Goal: Transaction & Acquisition: Purchase product/service

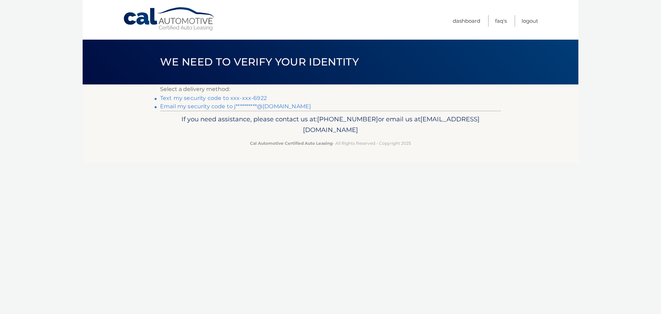
click at [199, 98] on link "Text my security code to xxx-xxx-6922" at bounding box center [213, 98] width 107 height 7
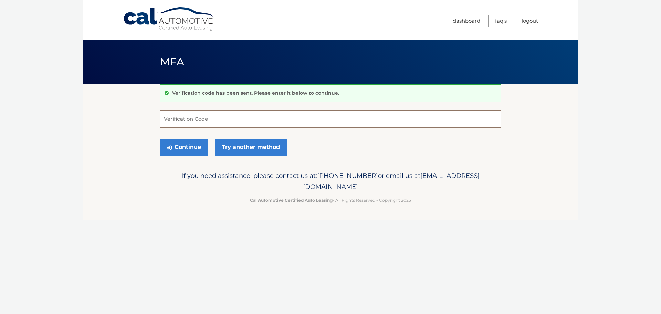
click at [263, 115] on input "Verification Code" at bounding box center [330, 118] width 341 height 17
type input "887507"
click at [184, 145] on button "Continue" at bounding box center [184, 146] width 48 height 17
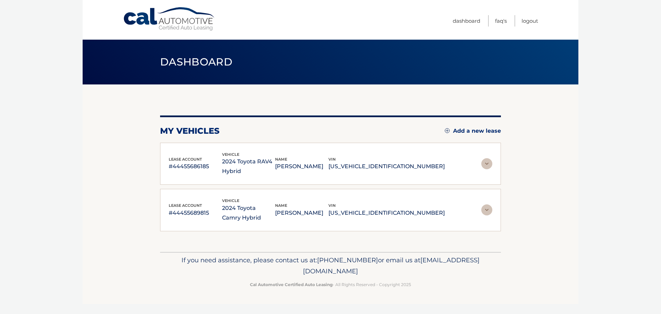
click at [486, 161] on img at bounding box center [486, 163] width 11 height 11
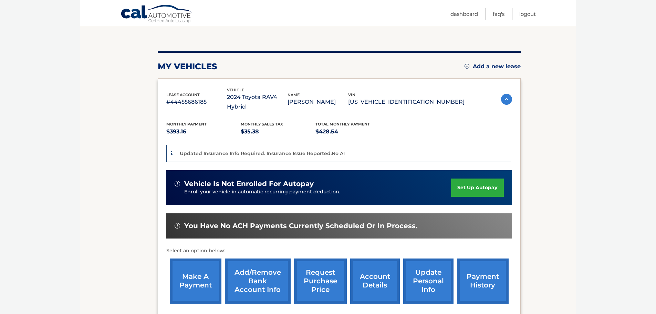
scroll to position [65, 0]
click at [197, 265] on link "make a payment" at bounding box center [196, 280] width 52 height 45
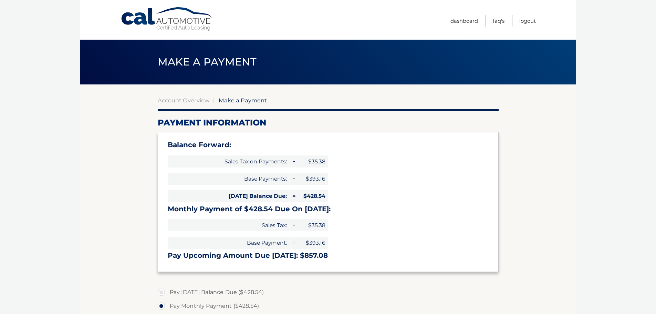
select select "ZTIxZDk1NmMtNmEzMC00Njk1LTljYzctMzA5MWM5ZTMzMzk5"
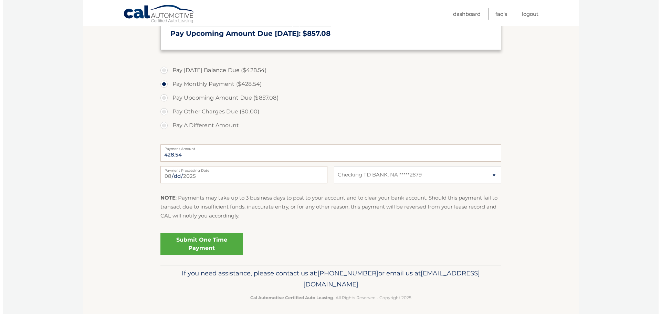
scroll to position [225, 0]
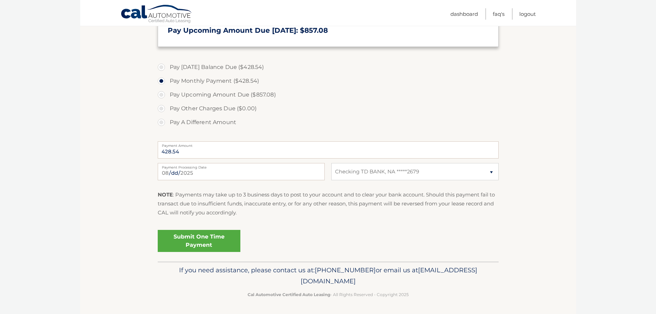
click at [189, 235] on link "Submit One Time Payment" at bounding box center [199, 241] width 83 height 22
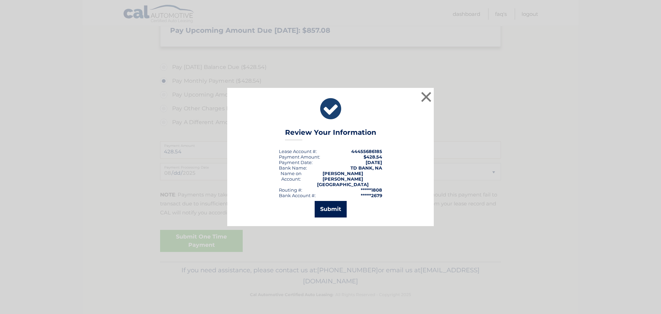
click at [326, 203] on button "Submit" at bounding box center [331, 209] width 32 height 17
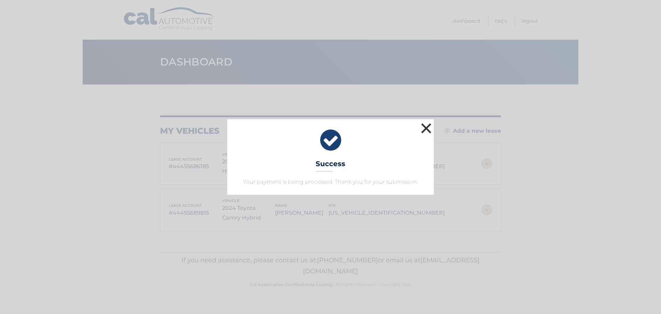
click at [425, 127] on button "×" at bounding box center [426, 128] width 14 height 14
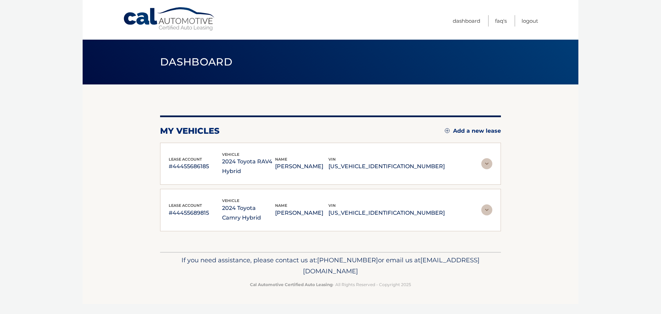
click at [483, 207] on img at bounding box center [486, 209] width 11 height 11
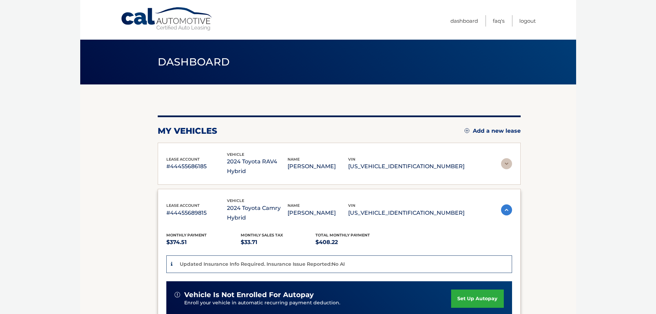
click at [504, 204] on img at bounding box center [506, 209] width 11 height 11
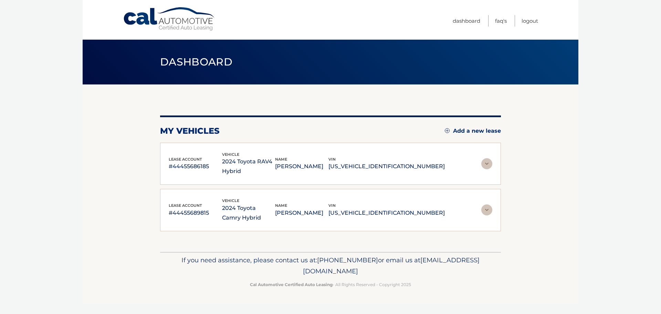
click at [487, 207] on img at bounding box center [486, 209] width 11 height 11
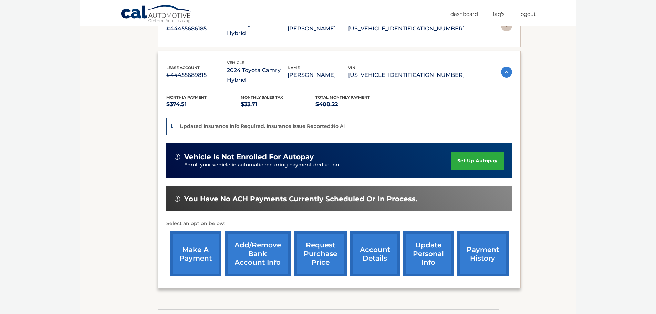
scroll to position [138, 0]
click at [196, 232] on link "make a payment" at bounding box center [196, 253] width 52 height 45
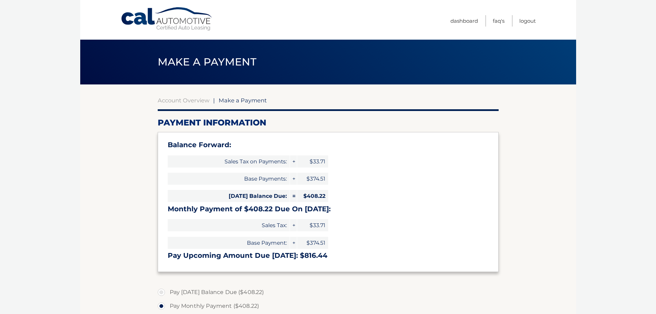
select select "ZjRlYTBhMDAtMTFlNC00ZTY4LWFkOTItMDQwNjVlN2E2MTk1"
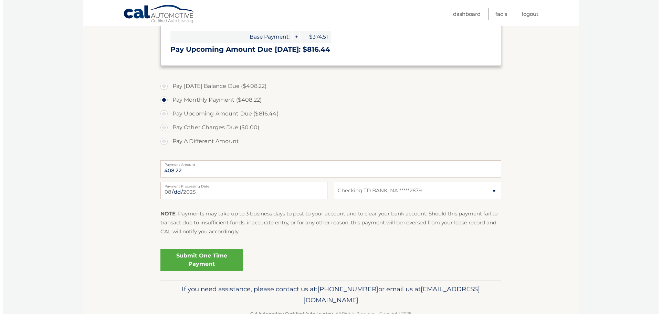
scroll to position [206, 0]
click at [198, 254] on link "Submit One Time Payment" at bounding box center [199, 259] width 83 height 22
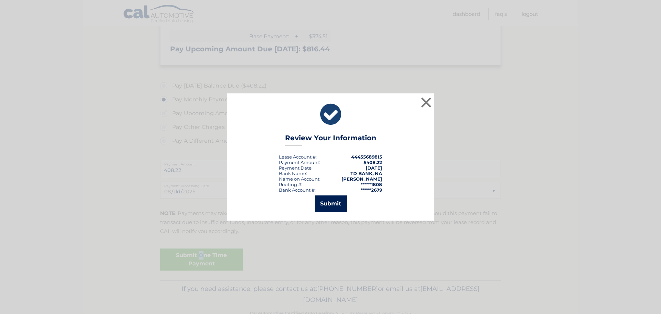
click at [327, 200] on button "Submit" at bounding box center [331, 203] width 32 height 17
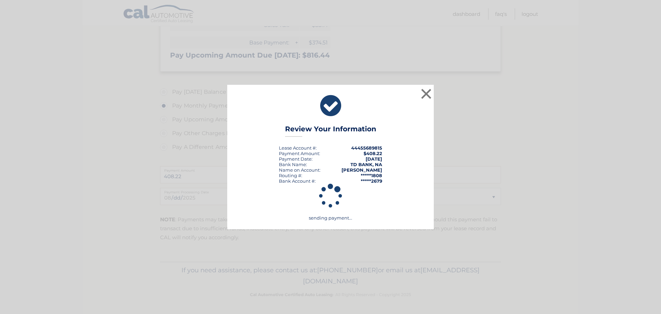
scroll to position [200, 0]
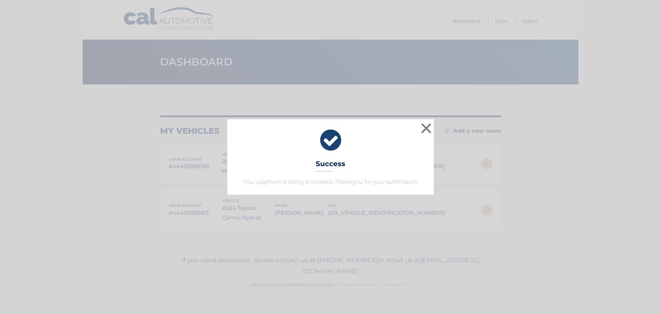
click at [449, 136] on div "× Success Your payment is being processed. Thank you for your submission." at bounding box center [330, 156] width 655 height 75
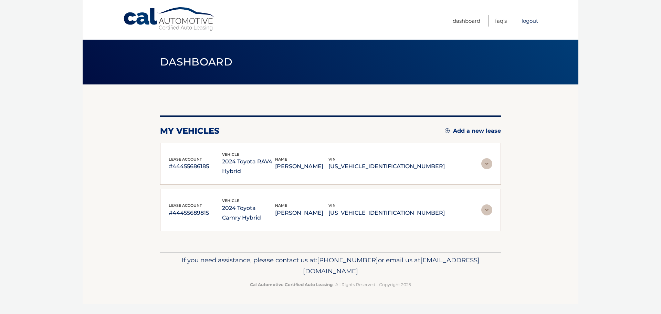
click at [527, 21] on link "Logout" at bounding box center [530, 20] width 17 height 11
